Goal: Transaction & Acquisition: Purchase product/service

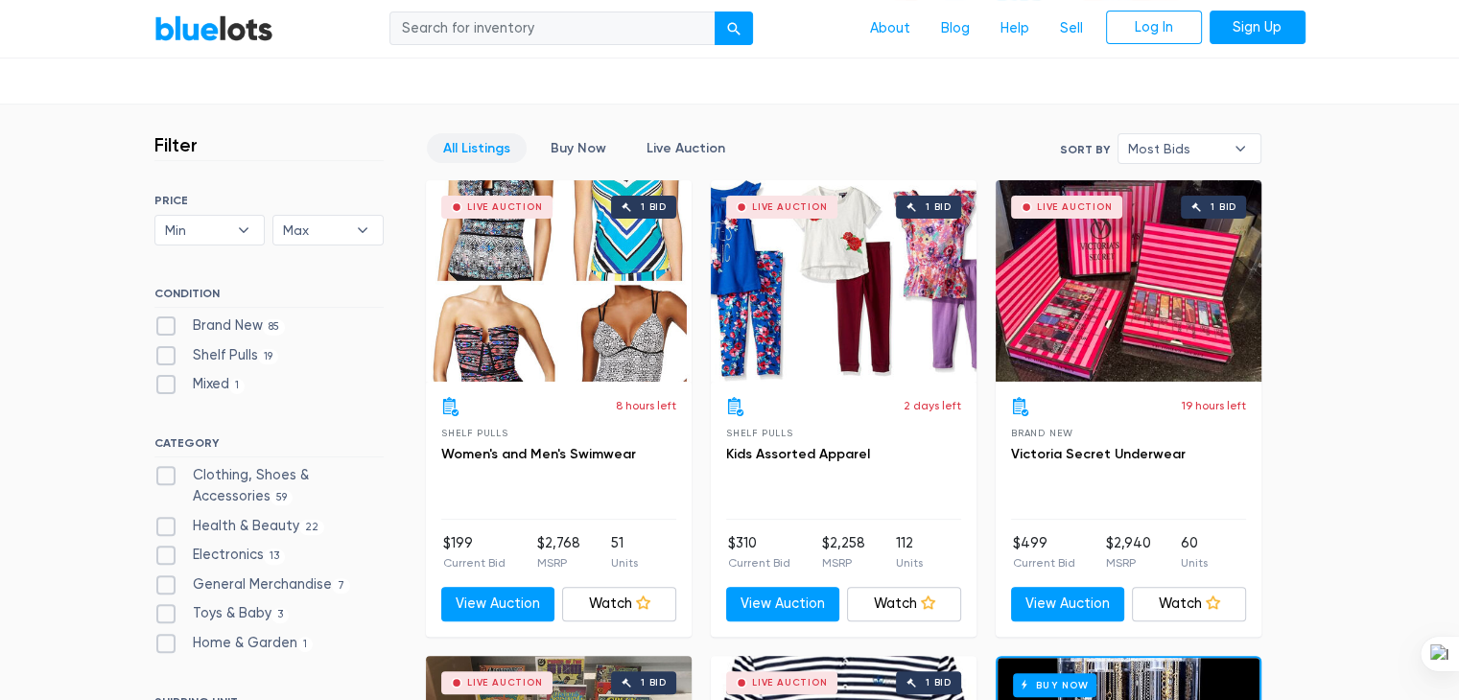
scroll to position [460, 0]
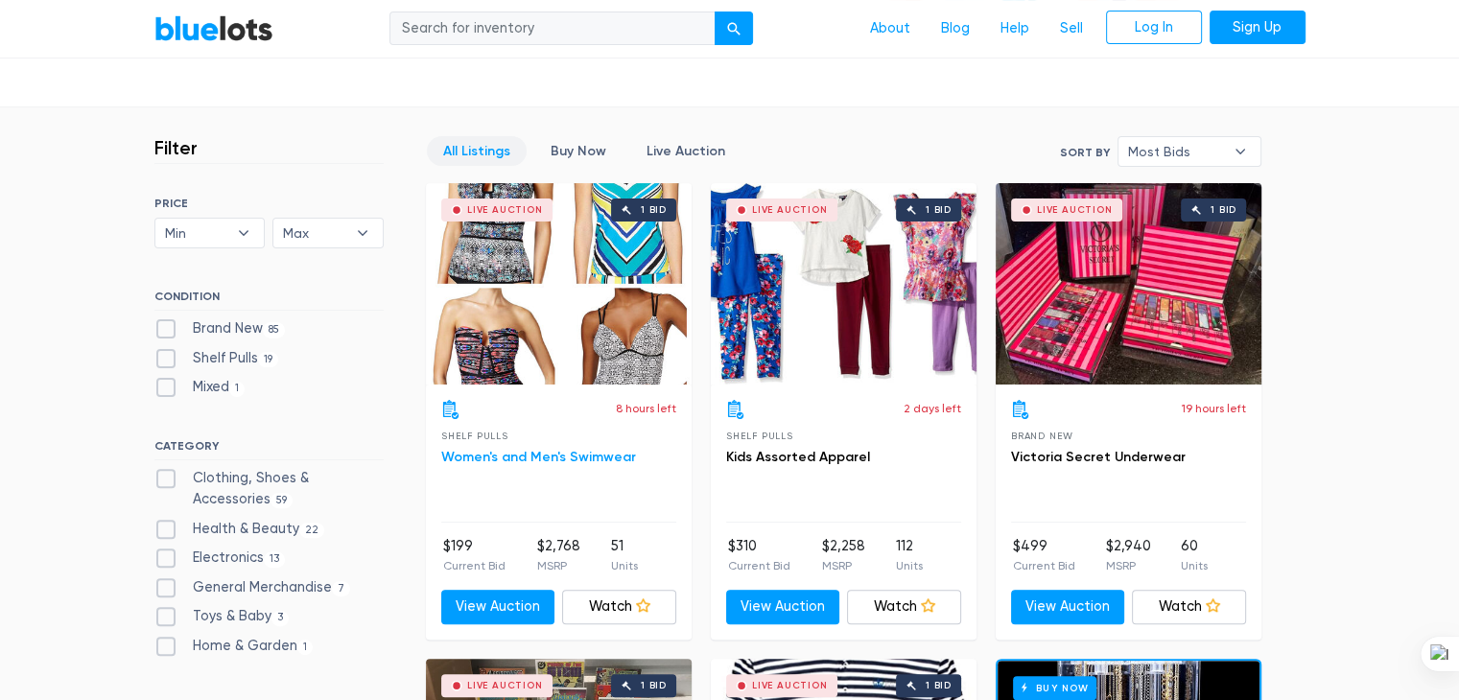
click at [535, 449] on link "Women's and Men's Swimwear" at bounding box center [538, 457] width 195 height 16
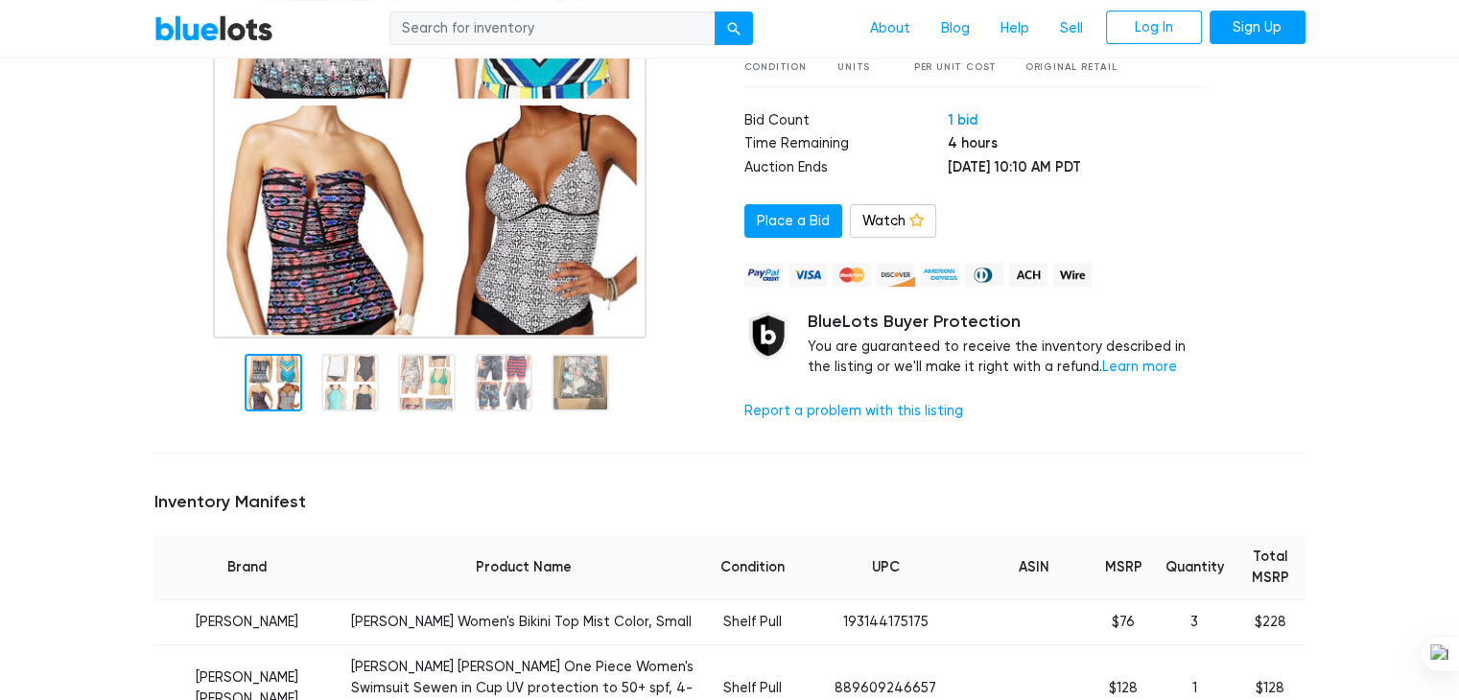
scroll to position [327, 0]
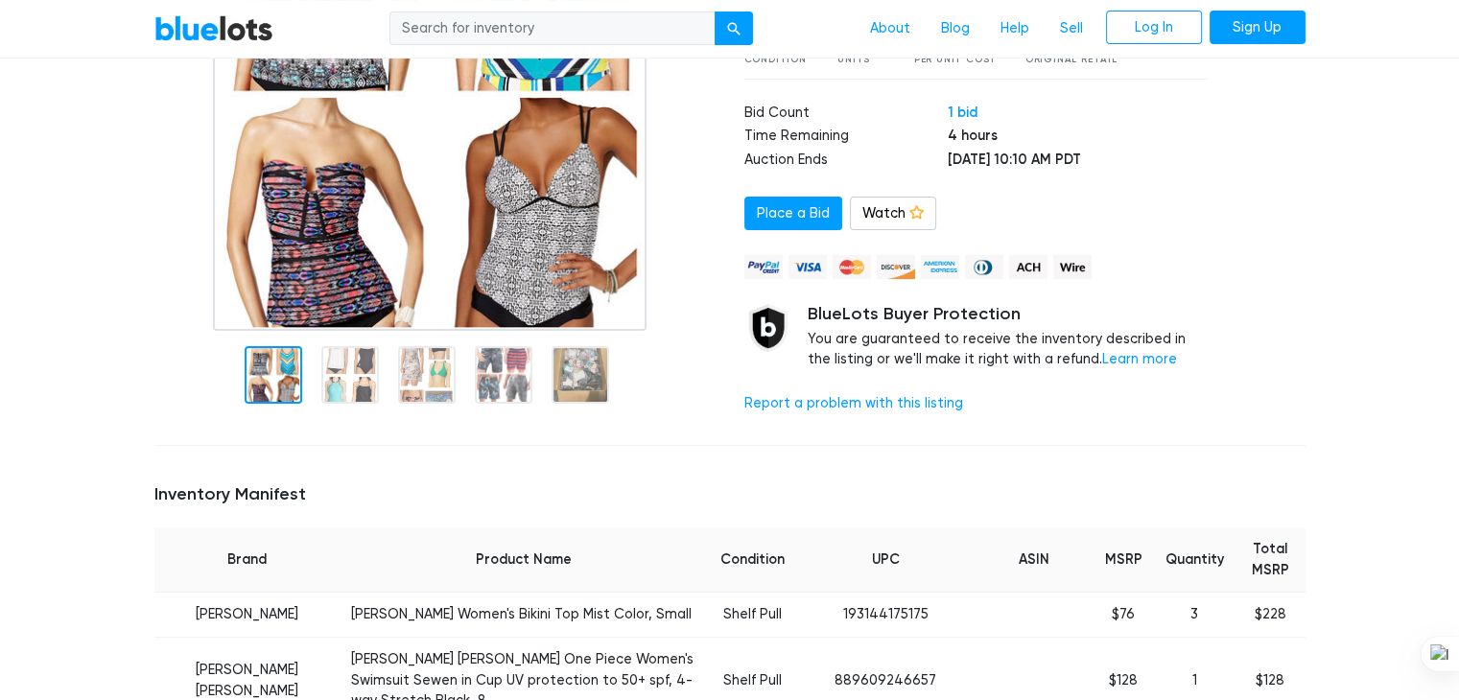
click at [357, 371] on div at bounding box center [350, 375] width 58 height 58
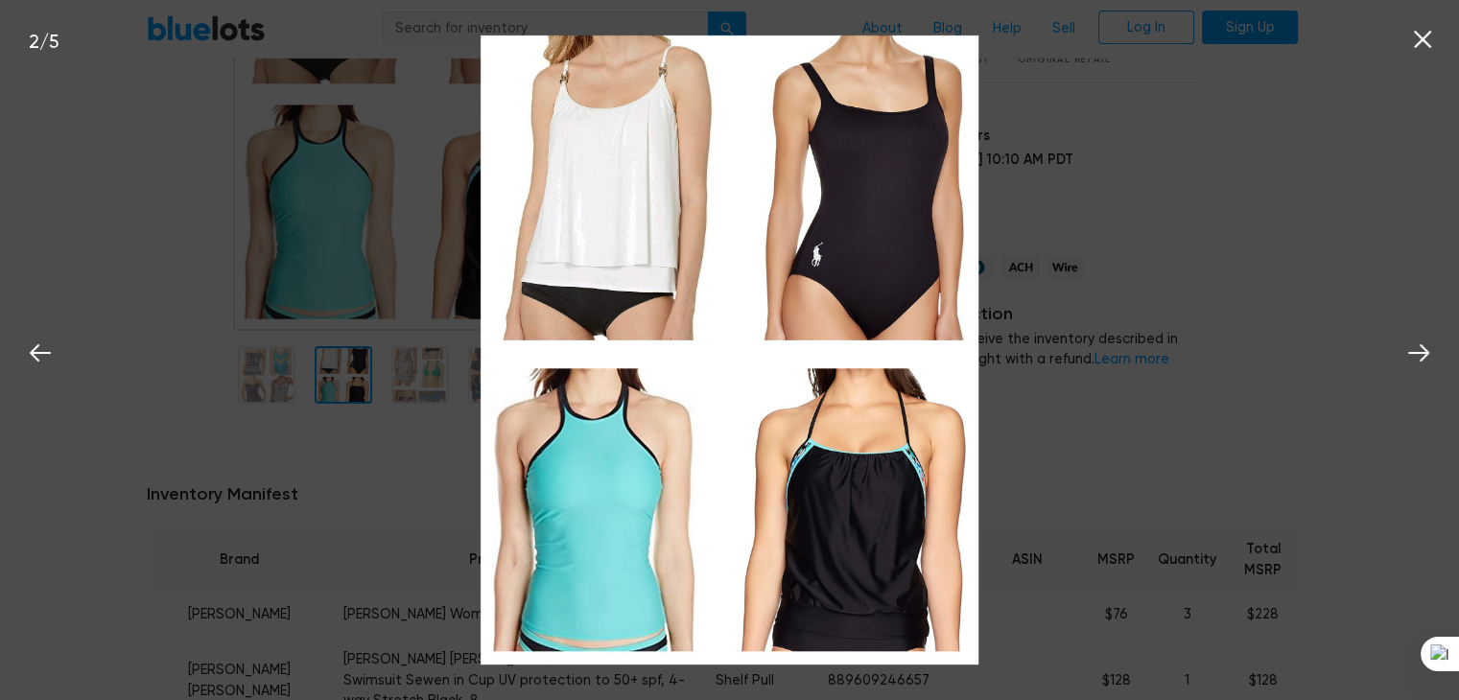
click at [1416, 42] on nav "BlueLots About Blog Help Sell Log In Sign Up" at bounding box center [722, 29] width 1445 height 59
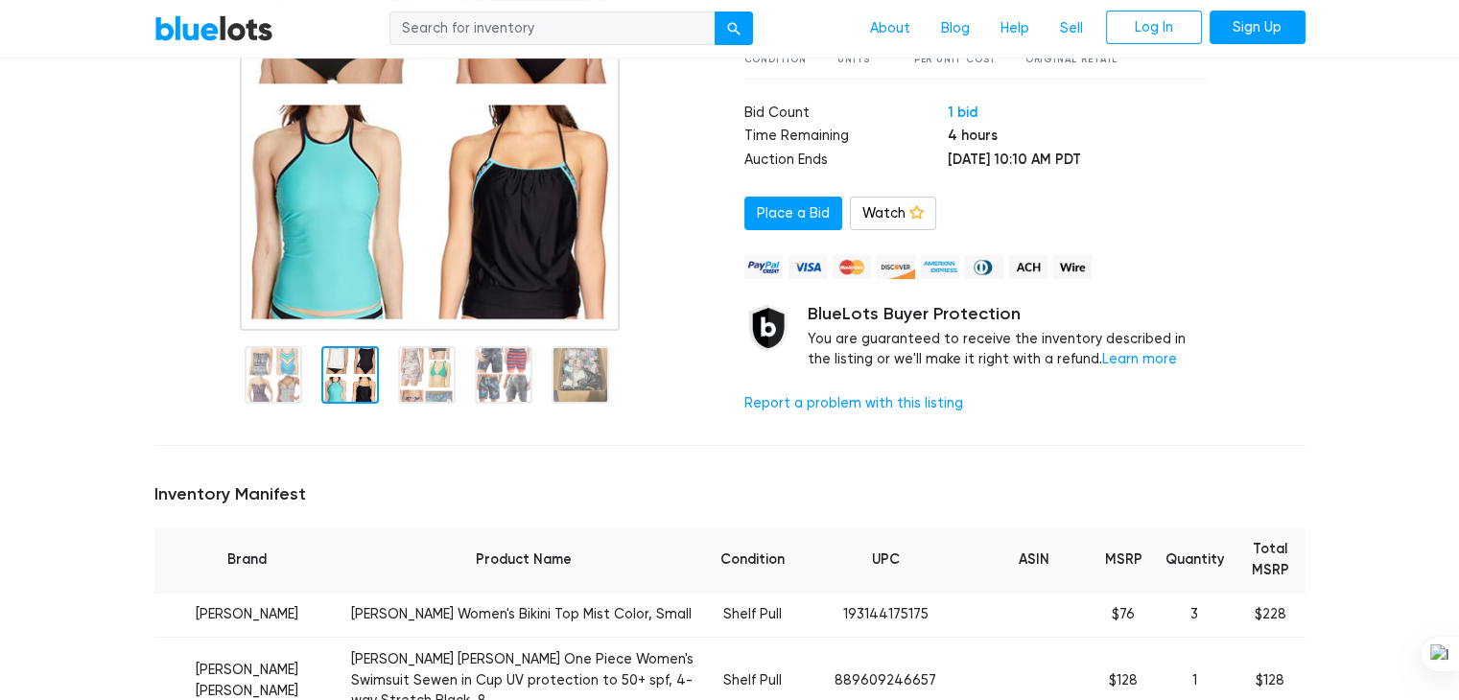
click at [441, 384] on div at bounding box center [427, 375] width 58 height 58
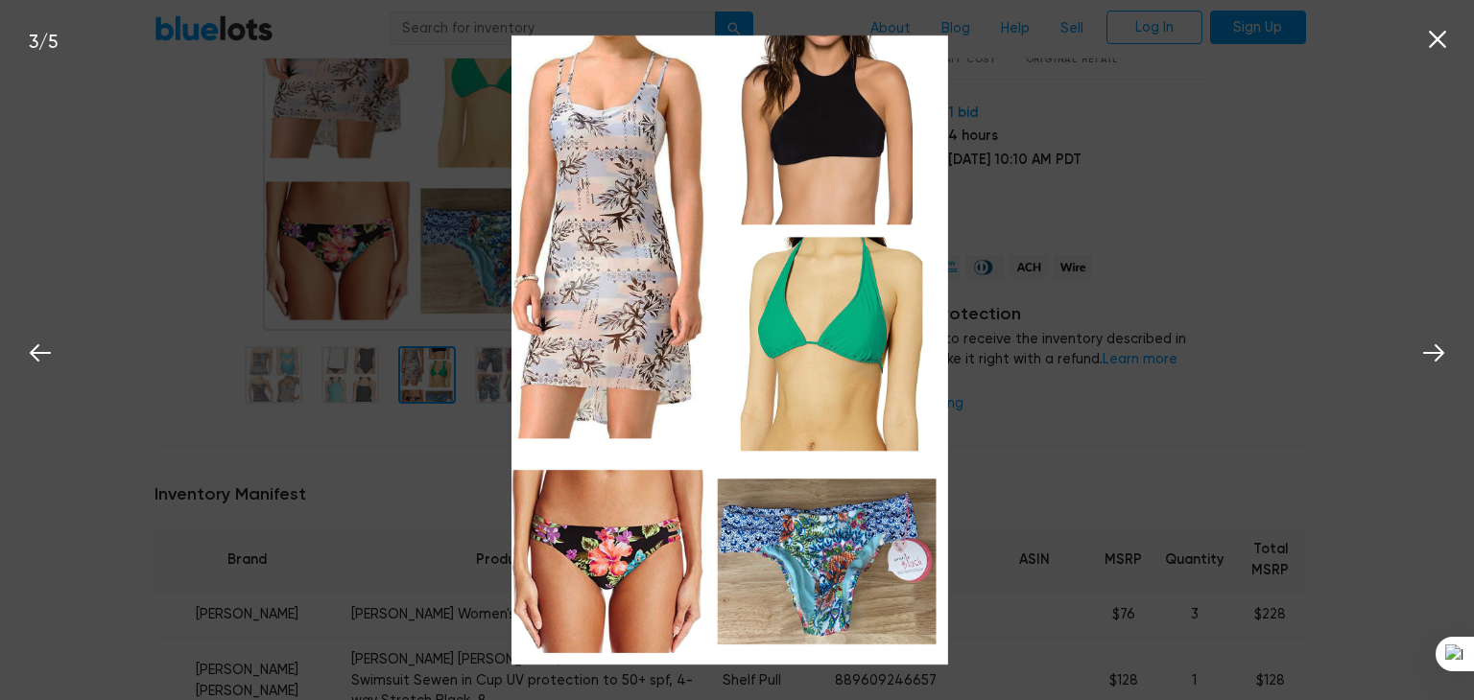
click at [1416, 45] on nav "BlueLots About Blog Help Sell Log In Sign Up" at bounding box center [729, 29] width 1459 height 59
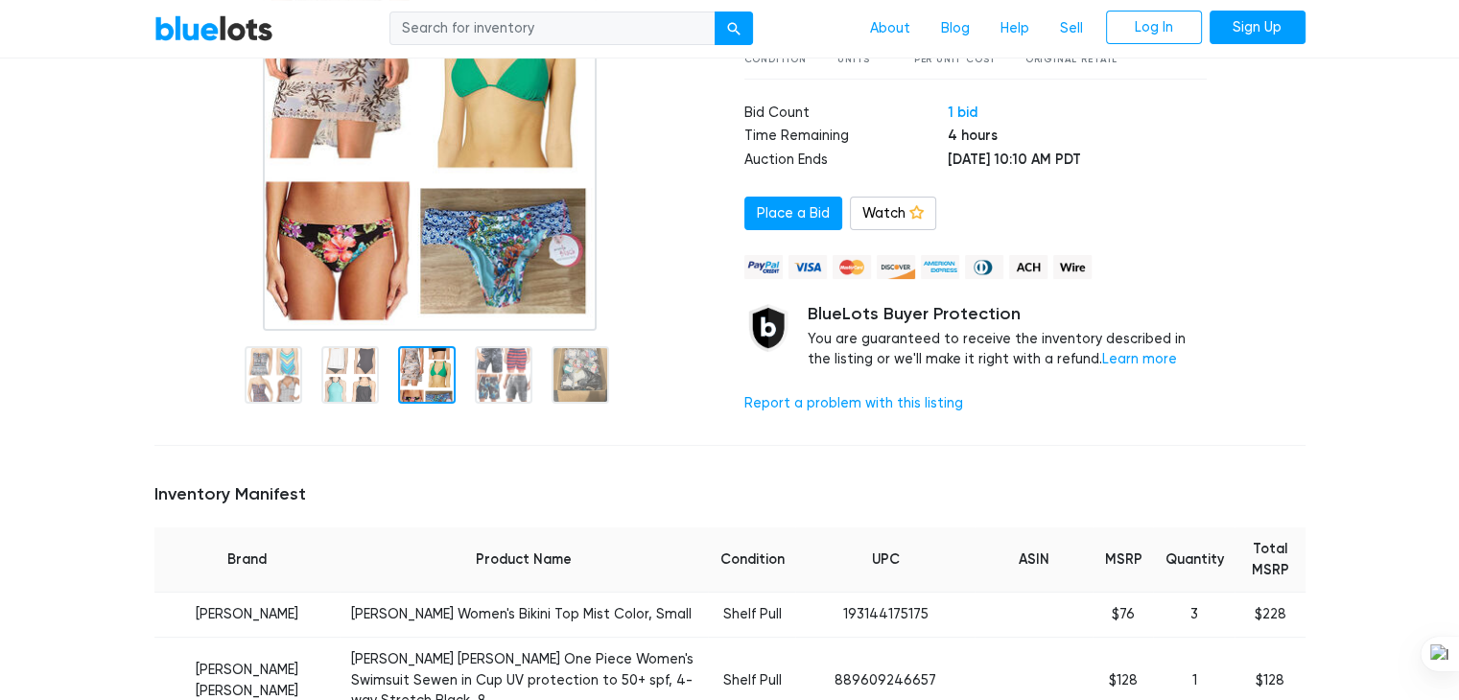
click at [512, 382] on div at bounding box center [504, 375] width 58 height 58
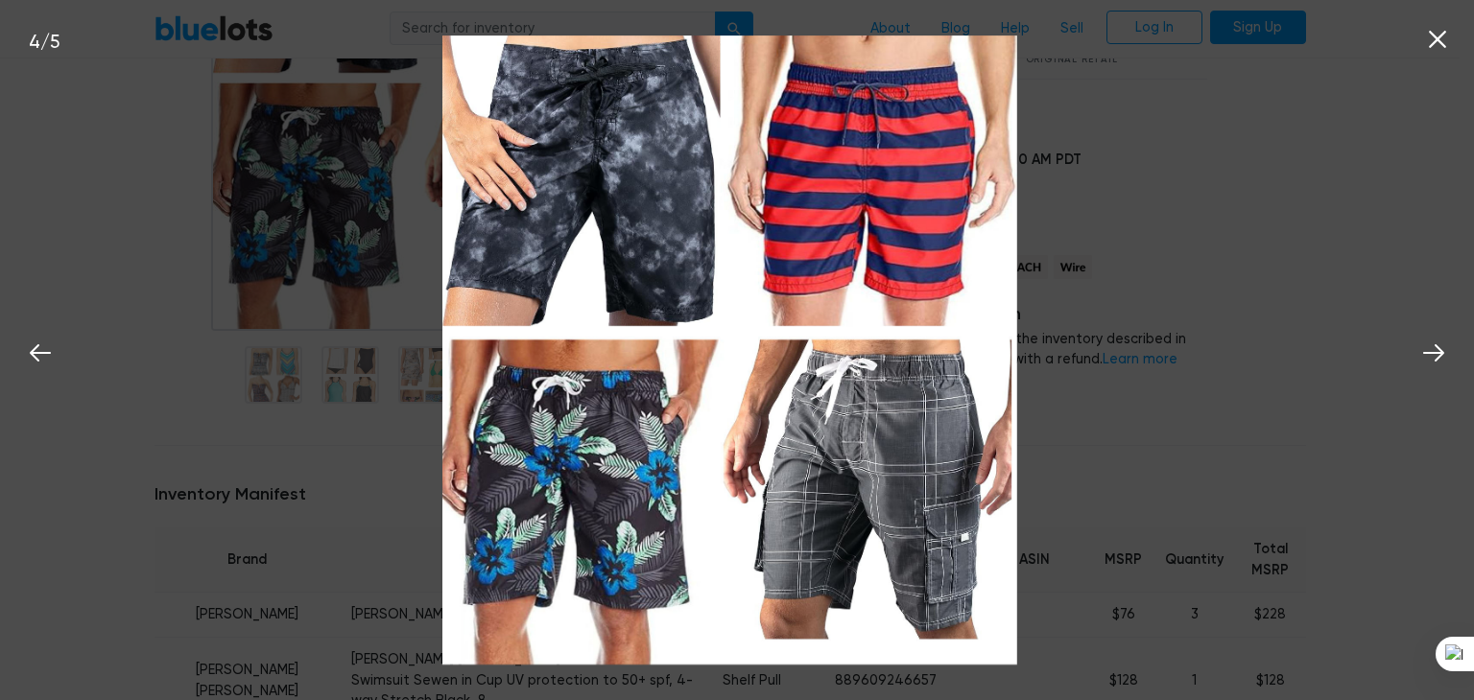
click at [1420, 53] on nav "BlueLots About Blog Help Sell Log In Sign Up" at bounding box center [729, 29] width 1459 height 59
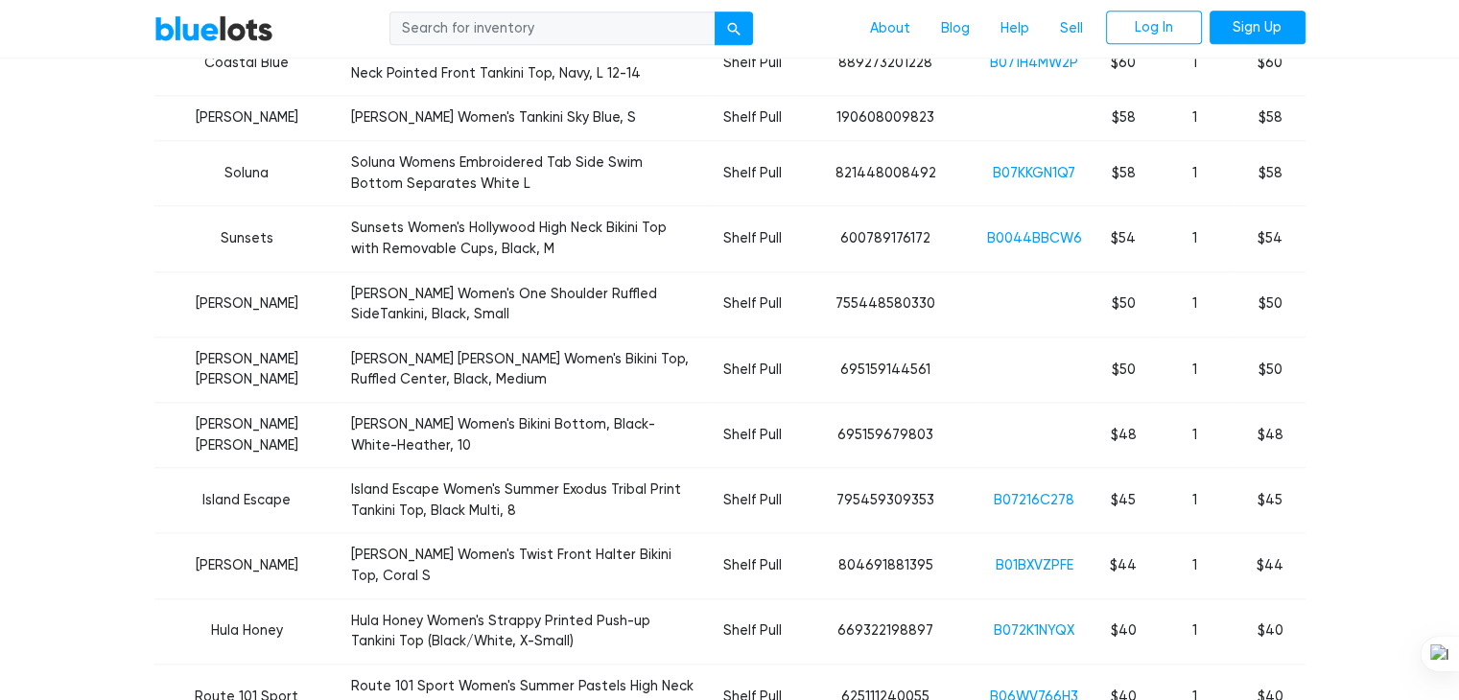
scroll to position [2108, 0]
